Goal: Task Accomplishment & Management: Manage account settings

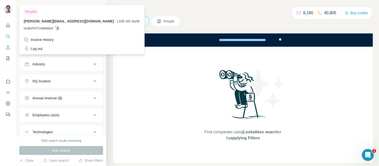
click at [5, 9] on img at bounding box center [8, 9] width 8 height 8
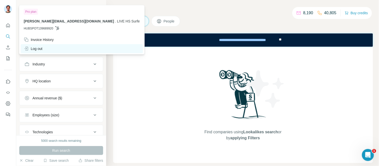
click at [37, 49] on div "Log out" at bounding box center [33, 48] width 19 height 5
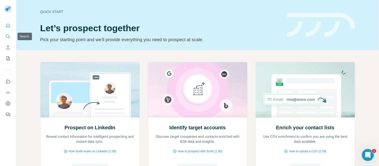
click at [9, 33] on button "Search" at bounding box center [8, 36] width 8 height 9
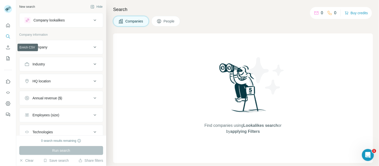
click at [55, 53] on button "Company" at bounding box center [62, 47] width 84 height 12
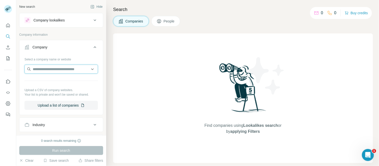
click at [53, 68] on input "text" at bounding box center [62, 69] width 74 height 9
type input "*******"
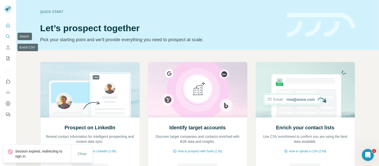
click at [6, 38] on icon "Search" at bounding box center [8, 36] width 5 height 5
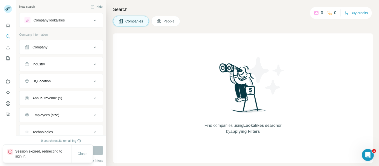
click at [49, 47] on div "Company" at bounding box center [59, 47] width 68 height 5
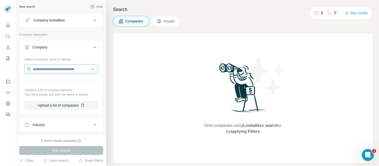
click at [56, 65] on input "text" at bounding box center [62, 69] width 74 height 9
type input "*****"
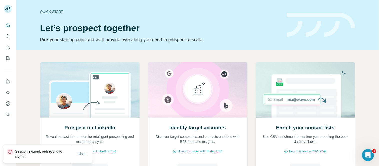
click at [34, 152] on p "Session expired, redirecting to sign in." at bounding box center [43, 154] width 56 height 10
click at [83, 152] on span "Close" at bounding box center [82, 154] width 9 height 5
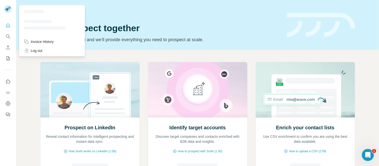
click at [8, 6] on rect at bounding box center [8, 9] width 8 height 8
click at [42, 53] on div "Log out" at bounding box center [33, 50] width 19 height 5
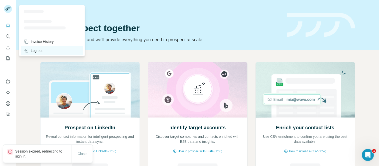
click at [44, 51] on div "Log out" at bounding box center [52, 50] width 63 height 9
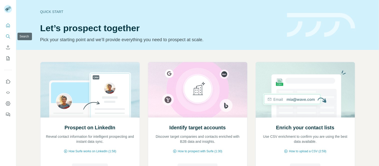
click at [6, 35] on icon "Search" at bounding box center [8, 36] width 5 height 5
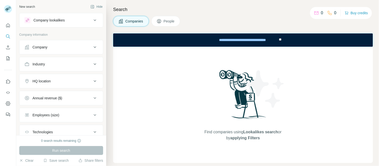
click at [46, 48] on div "Company" at bounding box center [40, 47] width 15 height 5
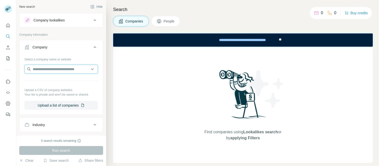
click at [50, 67] on input "text" at bounding box center [62, 69] width 74 height 9
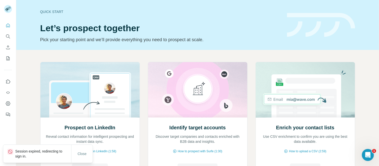
click at [36, 150] on p "Session expired, redirecting to sign in." at bounding box center [43, 154] width 56 height 10
click at [10, 153] on icon at bounding box center [10, 152] width 5 height 5
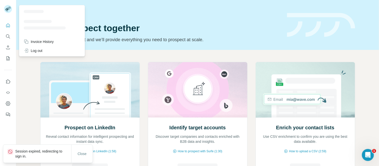
click at [6, 10] on rect at bounding box center [8, 9] width 8 height 8
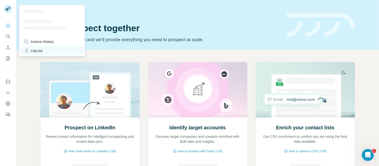
click at [40, 53] on div "Log out" at bounding box center [52, 50] width 63 height 9
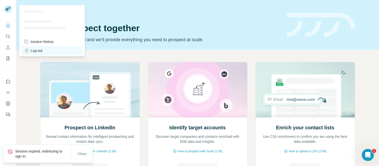
click at [39, 51] on div "Log out" at bounding box center [33, 50] width 19 height 5
click at [38, 48] on div "Log out" at bounding box center [52, 50] width 63 height 9
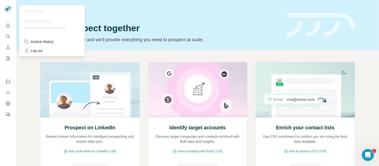
click at [8, 9] on icon at bounding box center [7, 10] width 4 height 3
click at [6, 36] on icon "Search" at bounding box center [8, 36] width 5 height 5
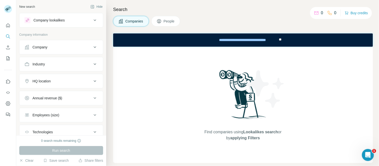
click at [49, 47] on div "Company" at bounding box center [59, 47] width 68 height 5
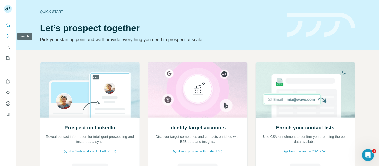
click at [7, 35] on icon "Search" at bounding box center [7, 36] width 3 height 3
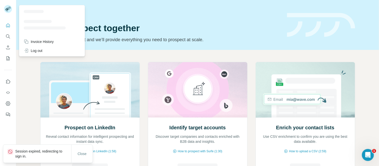
click at [8, 11] on rect at bounding box center [8, 9] width 8 height 8
click at [32, 49] on div "Log out" at bounding box center [33, 50] width 19 height 5
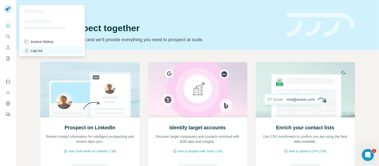
click at [43, 50] on div "Log out" at bounding box center [33, 50] width 19 height 5
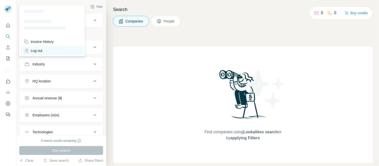
click at [37, 50] on div "Log out" at bounding box center [33, 50] width 19 height 5
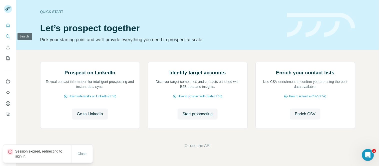
click at [6, 35] on icon "Search" at bounding box center [7, 36] width 3 height 3
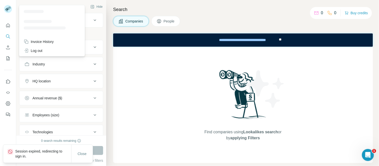
click at [8, 8] on rect at bounding box center [8, 9] width 8 height 8
click at [42, 49] on div "Log out" at bounding box center [33, 50] width 19 height 5
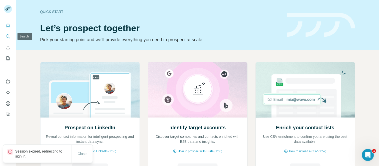
click at [8, 38] on icon "Search" at bounding box center [8, 36] width 5 height 5
click at [8, 36] on icon "Search" at bounding box center [8, 36] width 5 height 5
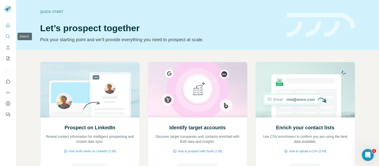
click at [9, 38] on icon "Search" at bounding box center [8, 36] width 5 height 5
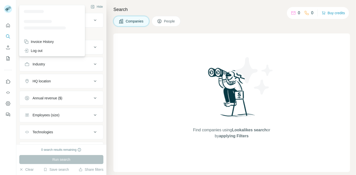
click at [10, 9] on rect at bounding box center [8, 9] width 8 height 8
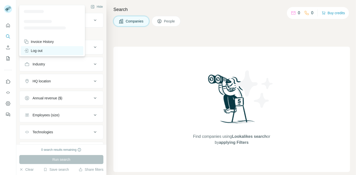
click at [35, 47] on div "Log out" at bounding box center [52, 50] width 63 height 9
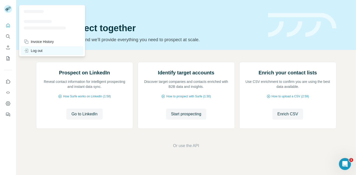
click at [33, 51] on div "Log out" at bounding box center [33, 50] width 19 height 5
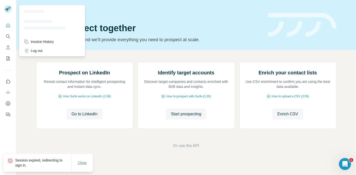
click at [80, 167] on button "Close" at bounding box center [82, 163] width 16 height 9
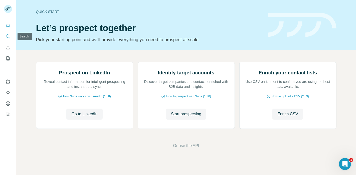
click at [8, 38] on icon "Search" at bounding box center [8, 36] width 5 height 5
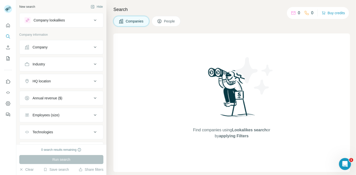
click at [43, 46] on div "Company" at bounding box center [40, 47] width 15 height 5
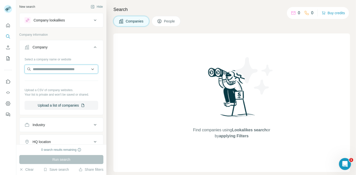
click at [56, 71] on input "text" at bounding box center [62, 69] width 74 height 9
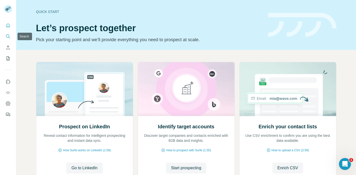
click at [8, 33] on button "Search" at bounding box center [8, 36] width 8 height 9
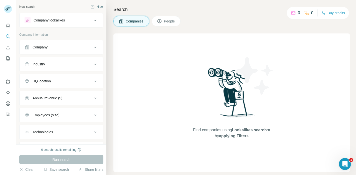
click at [54, 45] on div "Company" at bounding box center [59, 47] width 68 height 5
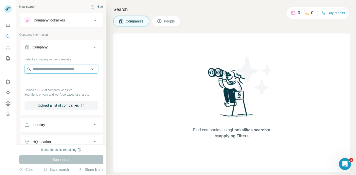
click at [58, 67] on input "text" at bounding box center [62, 69] width 74 height 9
type input "*****"
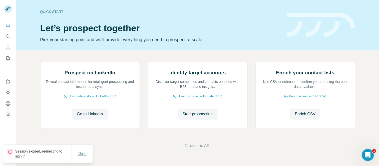
click at [82, 154] on span "Close" at bounding box center [82, 154] width 9 height 5
click at [6, 40] on button "Search" at bounding box center [8, 36] width 8 height 9
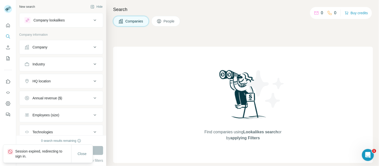
click at [57, 47] on div "Company" at bounding box center [59, 47] width 68 height 5
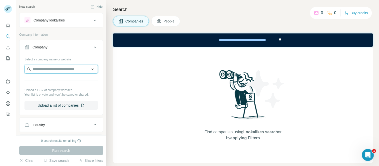
click at [54, 70] on input "text" at bounding box center [62, 69] width 74 height 9
click at [55, 83] on div "Type to search" at bounding box center [59, 81] width 67 height 10
click at [49, 70] on input "text" at bounding box center [62, 69] width 74 height 9
type input "*****"
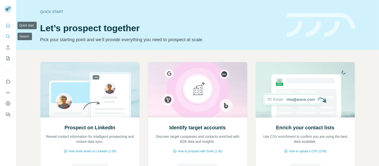
click at [8, 35] on icon "Search" at bounding box center [8, 36] width 5 height 5
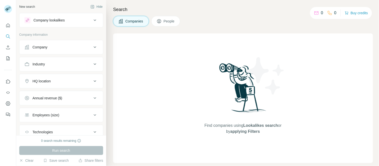
click at [59, 46] on div "Company" at bounding box center [59, 47] width 68 height 5
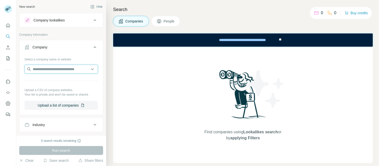
click at [56, 67] on input "text" at bounding box center [62, 69] width 74 height 9
type input "*****"
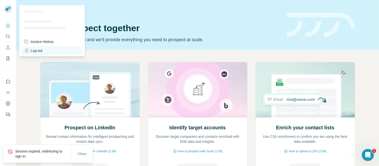
click at [38, 50] on div "Log out" at bounding box center [33, 50] width 19 height 5
click at [37, 50] on div "Log out" at bounding box center [33, 50] width 19 height 5
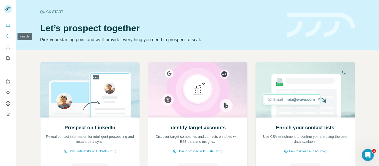
click at [6, 34] on icon "Search" at bounding box center [8, 36] width 5 height 5
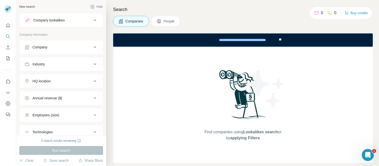
click at [64, 21] on div "Company lookalikes" at bounding box center [49, 20] width 31 height 5
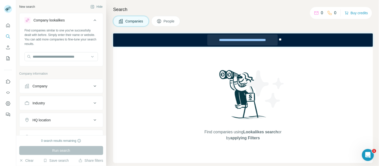
click at [248, 39] on div "**********" at bounding box center [242, 39] width 71 height 11
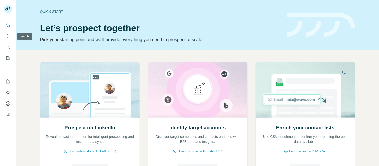
click at [9, 37] on icon "Search" at bounding box center [10, 38] width 2 height 2
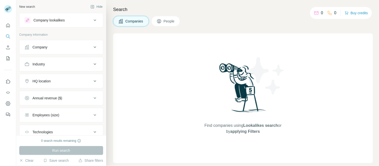
click at [47, 47] on div "Company" at bounding box center [40, 47] width 15 height 5
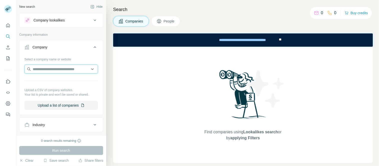
click at [46, 69] on input "text" at bounding box center [62, 69] width 74 height 9
type input "*****"
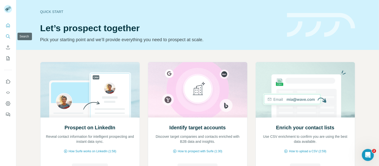
click at [6, 36] on icon "Search" at bounding box center [7, 36] width 3 height 3
click at [10, 38] on icon "Search" at bounding box center [8, 36] width 5 height 5
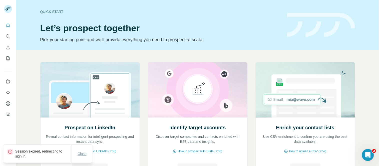
click at [83, 152] on span "Close" at bounding box center [82, 154] width 9 height 5
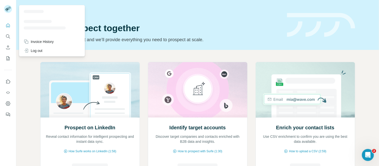
click at [8, 12] on rect at bounding box center [8, 9] width 8 height 8
click at [45, 43] on div "Invoice History" at bounding box center [39, 41] width 30 height 5
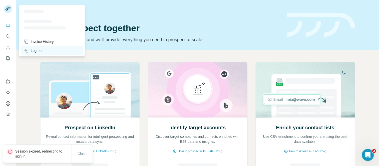
click at [36, 53] on div "Log out" at bounding box center [33, 50] width 19 height 5
click at [35, 49] on div "Log out" at bounding box center [33, 50] width 19 height 5
click at [28, 82] on div "Prospect on LinkedIn Reveal contact information for intelligent prospecting and…" at bounding box center [197, 133] width 363 height 166
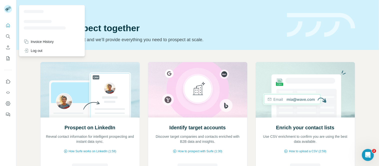
click at [5, 7] on rect at bounding box center [8, 9] width 8 height 8
click at [29, 49] on div "Log out" at bounding box center [33, 50] width 19 height 5
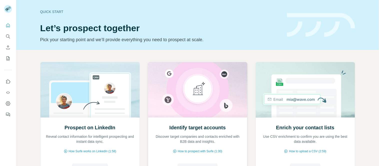
scroll to position [28, 0]
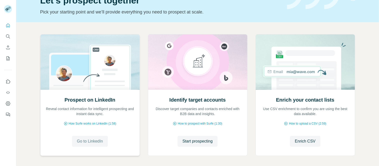
click at [88, 143] on span "Go to LinkedIn" at bounding box center [90, 142] width 26 height 6
click at [194, 141] on span "Start prospecting" at bounding box center [198, 142] width 30 height 6
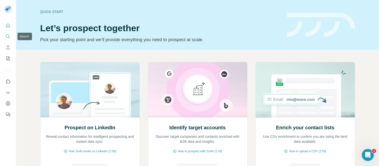
click at [10, 37] on icon "Search" at bounding box center [8, 36] width 5 height 5
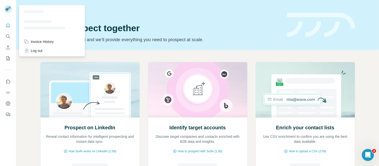
click at [6, 9] on icon at bounding box center [7, 10] width 4 height 3
click at [38, 49] on div "Log out" at bounding box center [33, 50] width 19 height 5
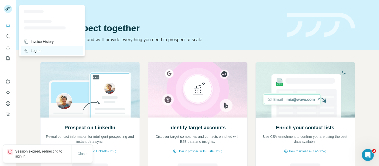
click at [41, 55] on div "Log out" at bounding box center [52, 50] width 63 height 9
click at [41, 51] on div "Log out" at bounding box center [33, 50] width 19 height 5
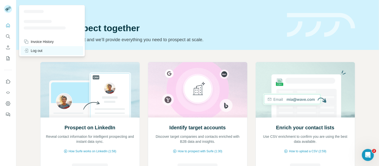
click at [35, 53] on div "Log out" at bounding box center [33, 50] width 19 height 5
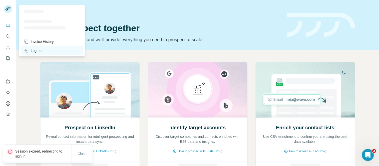
click at [40, 51] on div "Log out" at bounding box center [33, 50] width 19 height 5
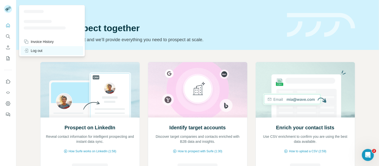
click at [38, 52] on div "Log out" at bounding box center [33, 50] width 19 height 5
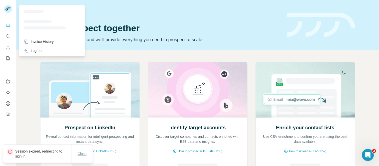
click at [85, 155] on span "Close" at bounding box center [82, 154] width 9 height 5
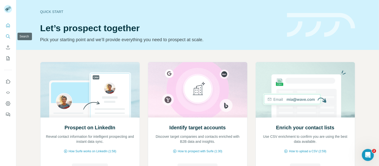
click at [6, 36] on icon "Search" at bounding box center [8, 36] width 5 height 5
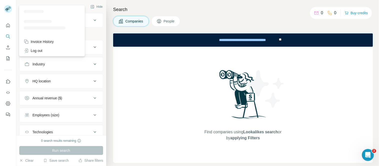
click at [7, 8] on rect at bounding box center [8, 9] width 8 height 8
click at [37, 50] on div "Log out" at bounding box center [33, 50] width 19 height 5
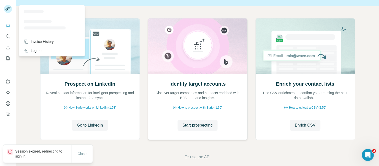
scroll to position [50, 0]
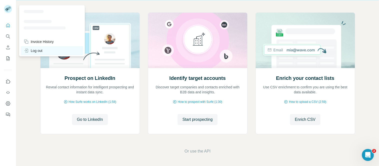
click at [39, 47] on div "Log out" at bounding box center [52, 50] width 63 height 9
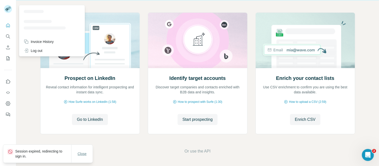
click at [83, 154] on span "Close" at bounding box center [82, 154] width 9 height 5
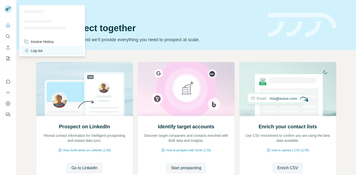
click at [34, 50] on div "Log out" at bounding box center [33, 50] width 19 height 5
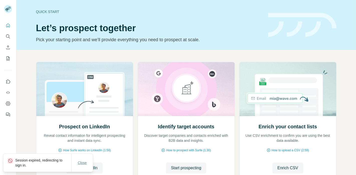
click at [81, 165] on span "Close" at bounding box center [82, 163] width 9 height 5
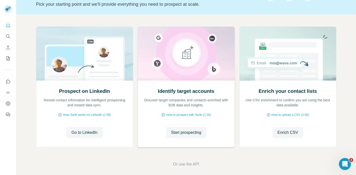
scroll to position [39, 0]
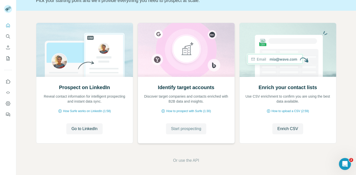
click at [191, 129] on span "Start prospecting" at bounding box center [186, 129] width 30 height 6
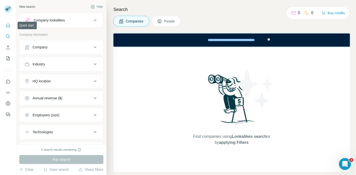
click at [8, 26] on icon "Quick start" at bounding box center [8, 26] width 4 height 4
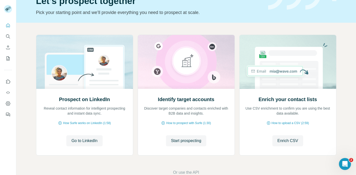
scroll to position [39, 0]
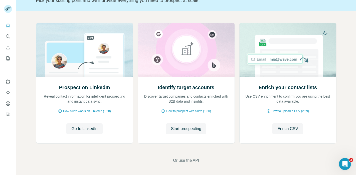
click at [176, 160] on span "Or use the API" at bounding box center [186, 161] width 26 height 6
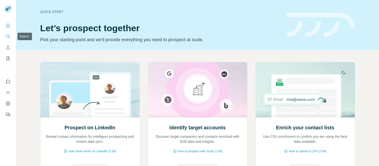
click at [8, 35] on icon "Search" at bounding box center [7, 36] width 3 height 3
click at [10, 38] on icon "Search" at bounding box center [8, 36] width 5 height 5
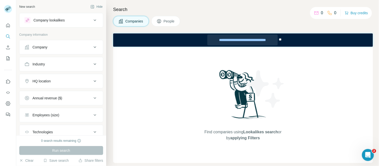
click at [269, 38] on div "**********" at bounding box center [242, 39] width 71 height 11
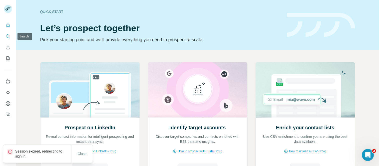
click at [7, 35] on icon "Search" at bounding box center [8, 36] width 5 height 5
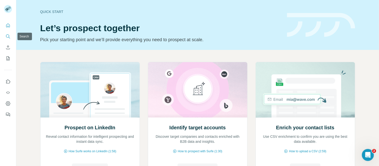
click at [8, 36] on icon "Search" at bounding box center [8, 36] width 5 height 5
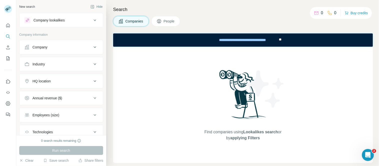
click at [48, 48] on div "Company" at bounding box center [40, 47] width 15 height 5
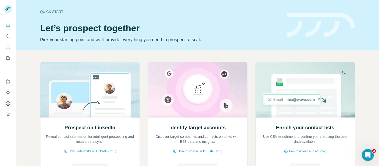
click at [60, 68] on img at bounding box center [90, 90] width 100 height 56
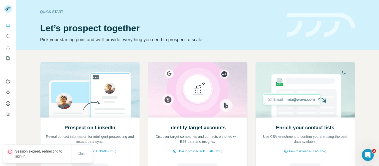
click at [9, 151] on icon at bounding box center [10, 152] width 5 height 5
click at [82, 156] on span "Close" at bounding box center [82, 154] width 9 height 5
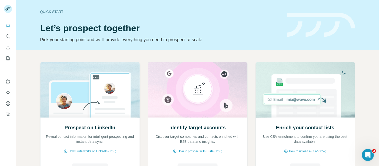
click at [84, 94] on img at bounding box center [90, 90] width 100 height 56
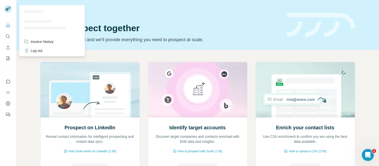
click at [8, 9] on icon at bounding box center [7, 10] width 4 height 3
click at [10, 7] on div at bounding box center [8, 9] width 8 height 8
click at [9, 9] on rect at bounding box center [8, 9] width 8 height 8
click at [9, 8] on icon at bounding box center [9, 7] width 3 height 1
click at [6, 39] on icon "Search" at bounding box center [8, 36] width 5 height 5
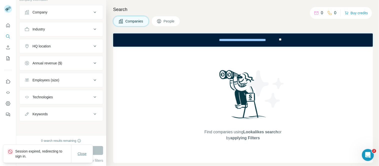
click at [79, 154] on span "Close" at bounding box center [82, 154] width 9 height 5
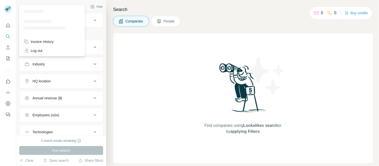
click at [8, 8] on icon at bounding box center [8, 8] width 4 height 2
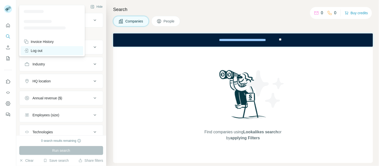
click at [26, 50] on icon at bounding box center [26, 50] width 5 height 5
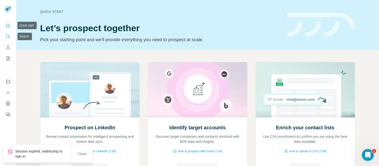
click at [6, 36] on icon "Search" at bounding box center [7, 36] width 3 height 3
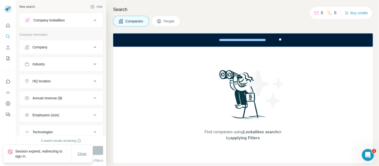
click at [84, 154] on span "Close" at bounding box center [82, 154] width 9 height 5
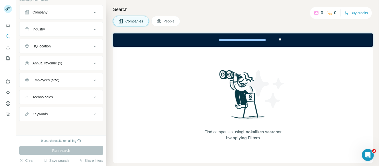
scroll to position [35, 0]
click at [8, 8] on rect at bounding box center [8, 9] width 8 height 8
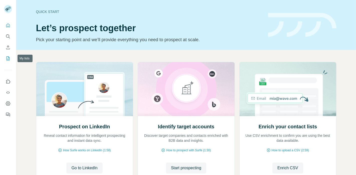
click at [8, 59] on icon "My lists" at bounding box center [8, 58] width 5 height 5
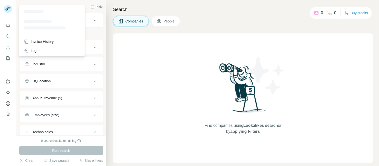
click at [31, 16] on div at bounding box center [52, 21] width 64 height 31
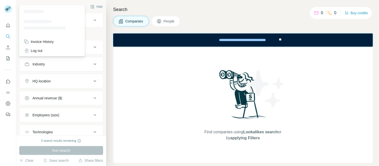
click at [33, 11] on div at bounding box center [34, 11] width 20 height 3
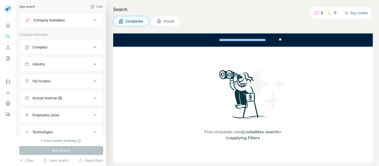
click at [349, 12] on button "Buy credits" at bounding box center [356, 13] width 23 height 7
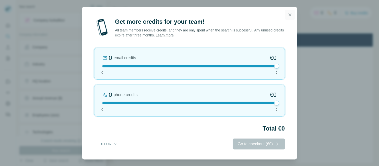
click at [289, 15] on icon "button" at bounding box center [290, 14] width 3 height 3
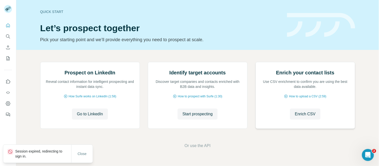
scroll to position [50, 0]
click at [373, 156] on html at bounding box center [367, 155] width 12 height 12
click at [373, 153] on div "Open Intercom Messenger" at bounding box center [367, 154] width 17 height 17
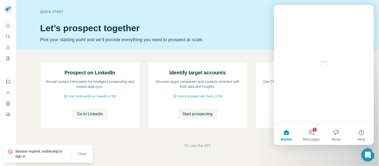
scroll to position [0, 0]
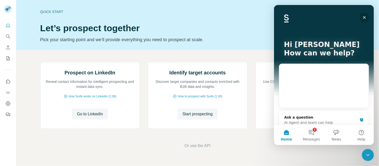
click at [364, 16] on icon "Close" at bounding box center [365, 17] width 4 height 4
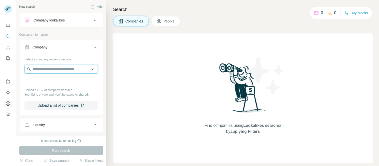
click at [49, 67] on input "text" at bounding box center [62, 69] width 74 height 9
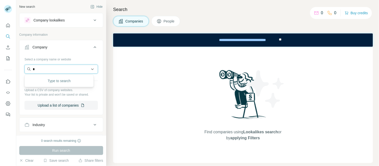
type input "**"
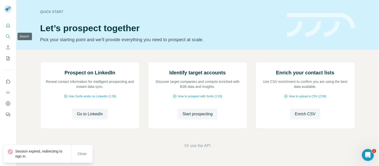
click at [6, 39] on icon "Search" at bounding box center [8, 36] width 5 height 5
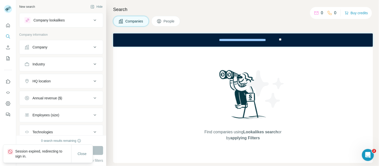
click at [63, 45] on div "Company" at bounding box center [59, 47] width 68 height 5
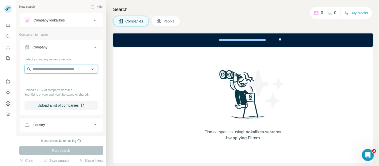
click at [48, 68] on input "text" at bounding box center [62, 69] width 74 height 9
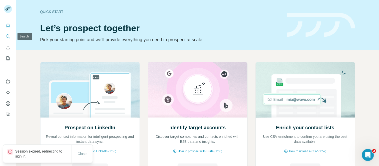
click at [8, 36] on icon "Search" at bounding box center [8, 36] width 5 height 5
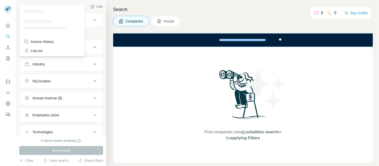
click at [7, 9] on icon at bounding box center [7, 10] width 4 height 3
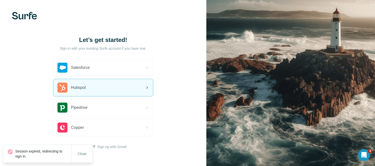
click at [89, 89] on div "Hubspot" at bounding box center [104, 87] width 100 height 17
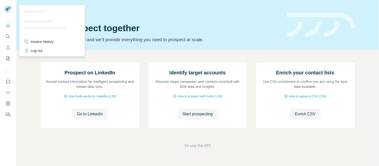
click at [9, 10] on rect at bounding box center [8, 9] width 8 height 8
click at [10, 36] on icon "Search" at bounding box center [8, 36] width 5 height 5
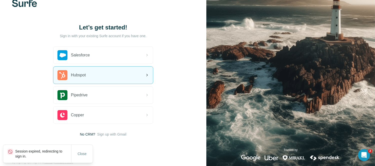
scroll to position [19, 0]
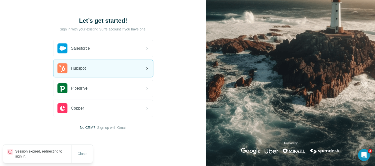
click at [90, 64] on div "Hubspot" at bounding box center [104, 68] width 100 height 17
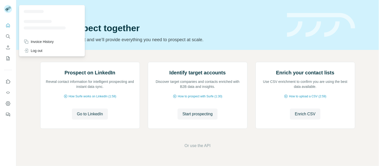
click at [5, 12] on div at bounding box center [8, 9] width 8 height 8
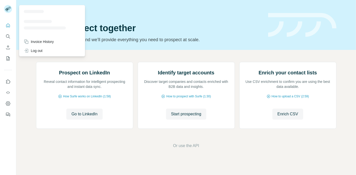
click at [8, 10] on rect at bounding box center [8, 9] width 8 height 8
click at [8, 39] on button "Search" at bounding box center [8, 36] width 8 height 9
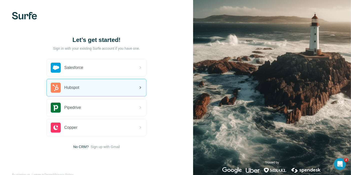
click at [85, 82] on div "Hubspot" at bounding box center [97, 87] width 100 height 17
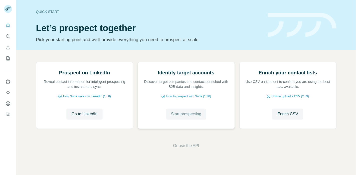
click at [171, 117] on span "Start prospecting" at bounding box center [186, 114] width 30 height 6
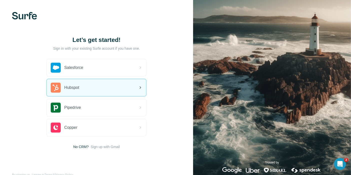
click at [78, 84] on div "Hubspot" at bounding box center [65, 88] width 29 height 10
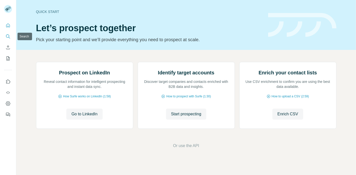
click at [7, 36] on icon "Search" at bounding box center [8, 36] width 5 height 5
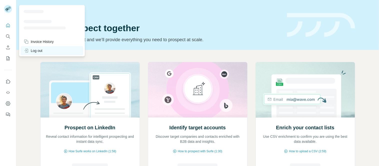
click at [36, 48] on div "Log out" at bounding box center [33, 50] width 19 height 5
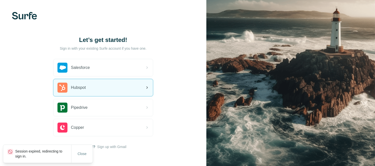
click at [71, 90] on div "Hubspot" at bounding box center [72, 88] width 29 height 10
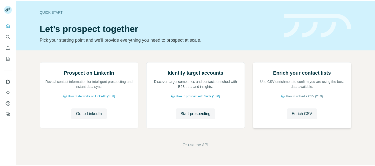
scroll to position [50, 0]
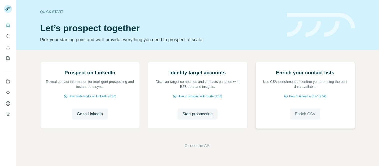
click at [303, 117] on span "Enrich CSV" at bounding box center [305, 114] width 21 height 6
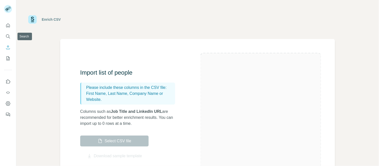
click at [11, 32] on nav at bounding box center [8, 42] width 8 height 42
click at [10, 33] on button "Search" at bounding box center [8, 36] width 8 height 9
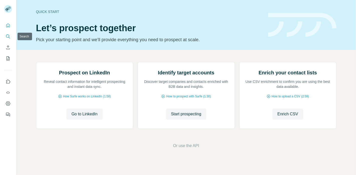
click at [9, 36] on icon "Search" at bounding box center [8, 36] width 5 height 5
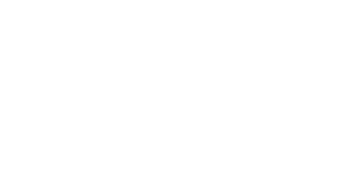
click at [34, 0] on html "Session expired, redirecting to sign in. Close" at bounding box center [178, 0] width 356 height 0
